Goal: Information Seeking & Learning: Learn about a topic

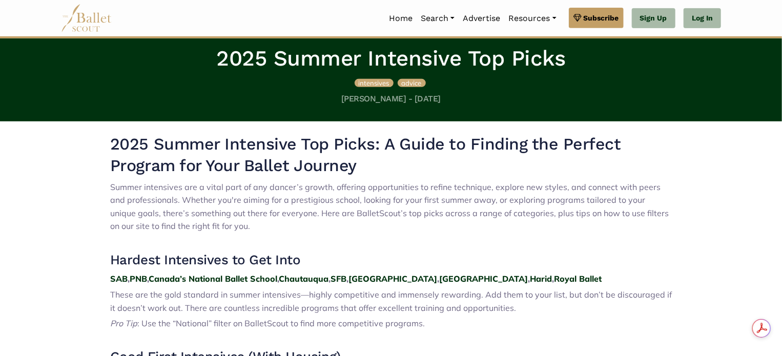
scroll to position [218, 0]
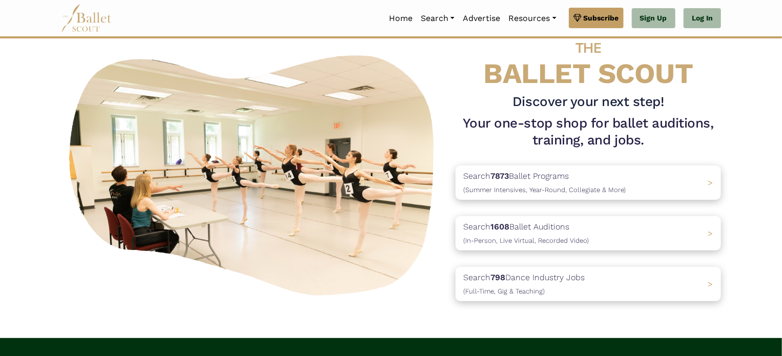
scroll to position [33, 0]
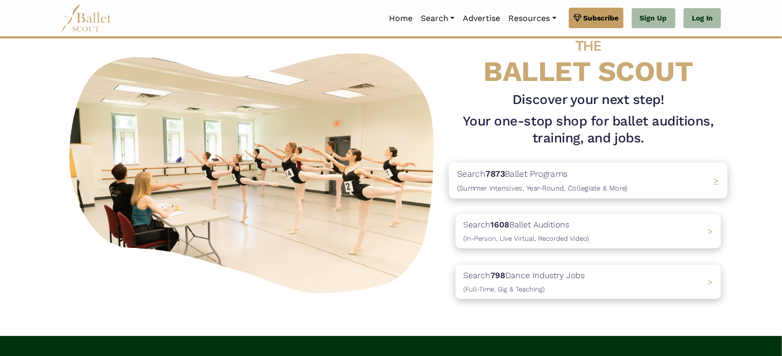
click at [541, 184] on span "(Summer Intensives, Year-Round, Collegiate & More)" at bounding box center [542, 188] width 171 height 8
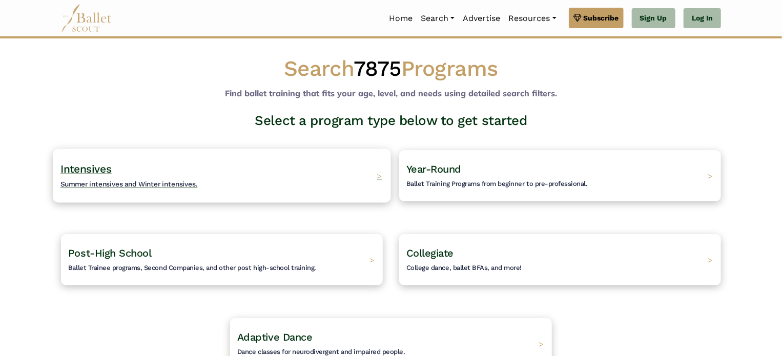
click at [225, 172] on div "Intensives Summer intensives and Winter intensives. >" at bounding box center [222, 176] width 338 height 54
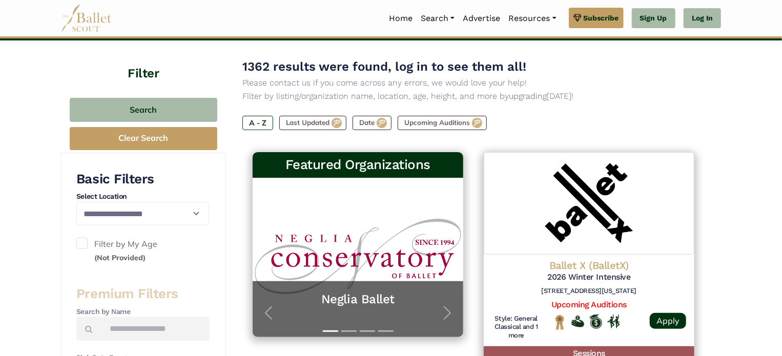
scroll to position [84, 0]
click at [196, 213] on select "**********" at bounding box center [142, 214] width 133 height 24
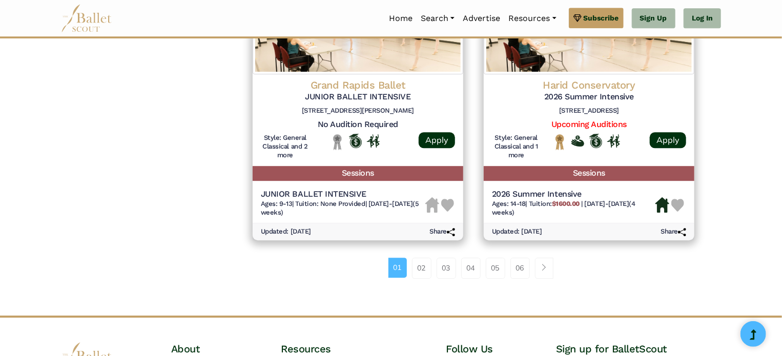
scroll to position [1416, 0]
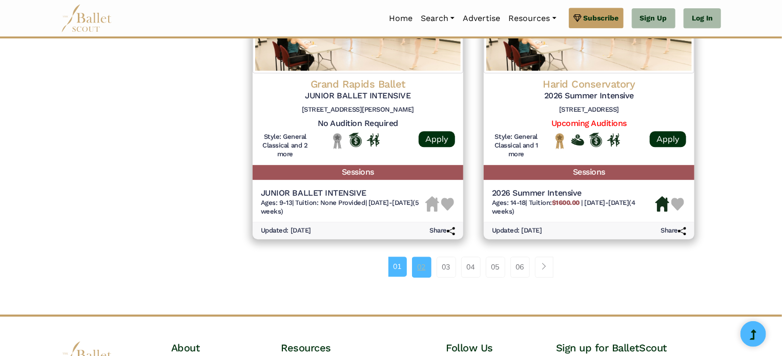
click at [418, 266] on link "02" at bounding box center [421, 267] width 19 height 20
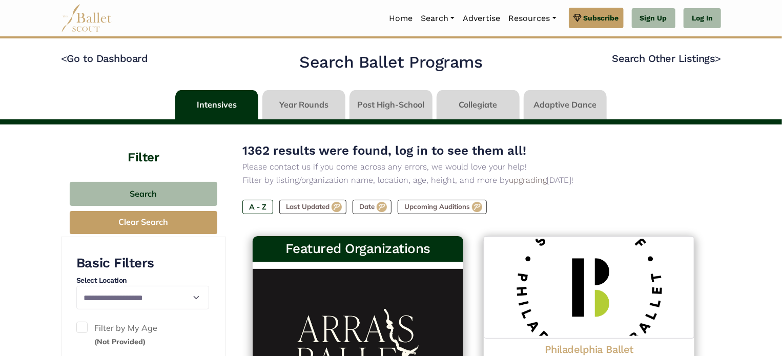
click at [313, 96] on link at bounding box center [303, 104] width 83 height 29
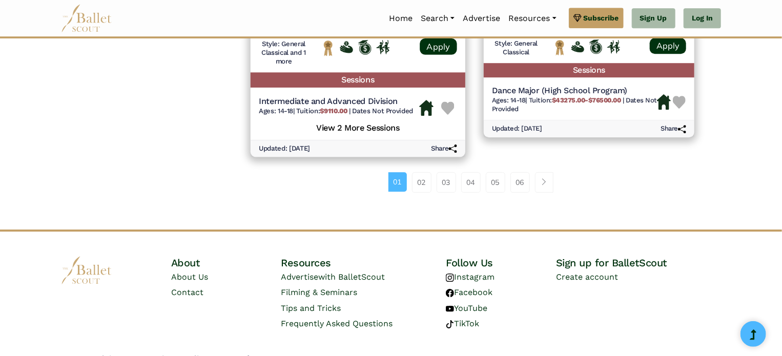
scroll to position [1467, 0]
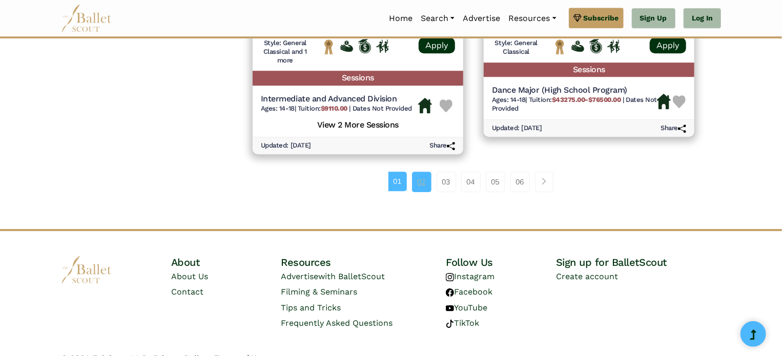
click at [416, 181] on link "02" at bounding box center [421, 182] width 19 height 20
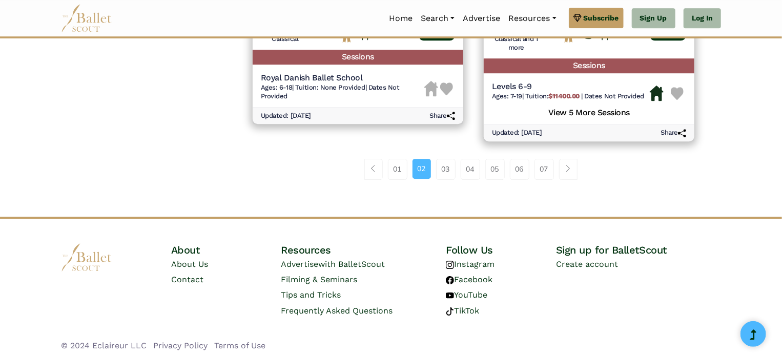
scroll to position [1526, 0]
